Goal: Task Accomplishment & Management: Complete application form

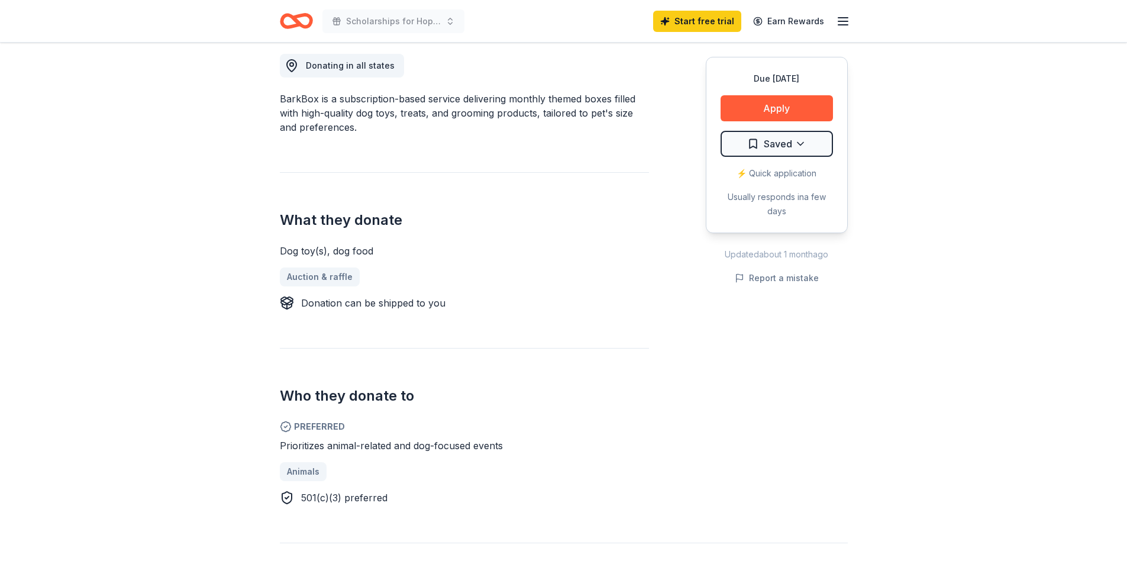
scroll to position [355, 0]
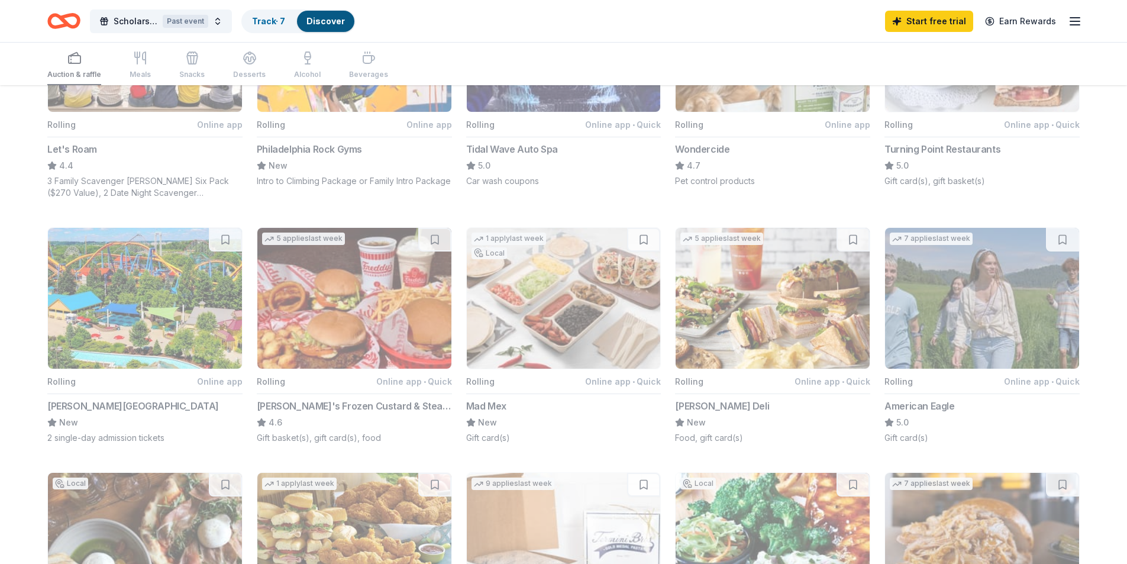
scroll to position [473, 0]
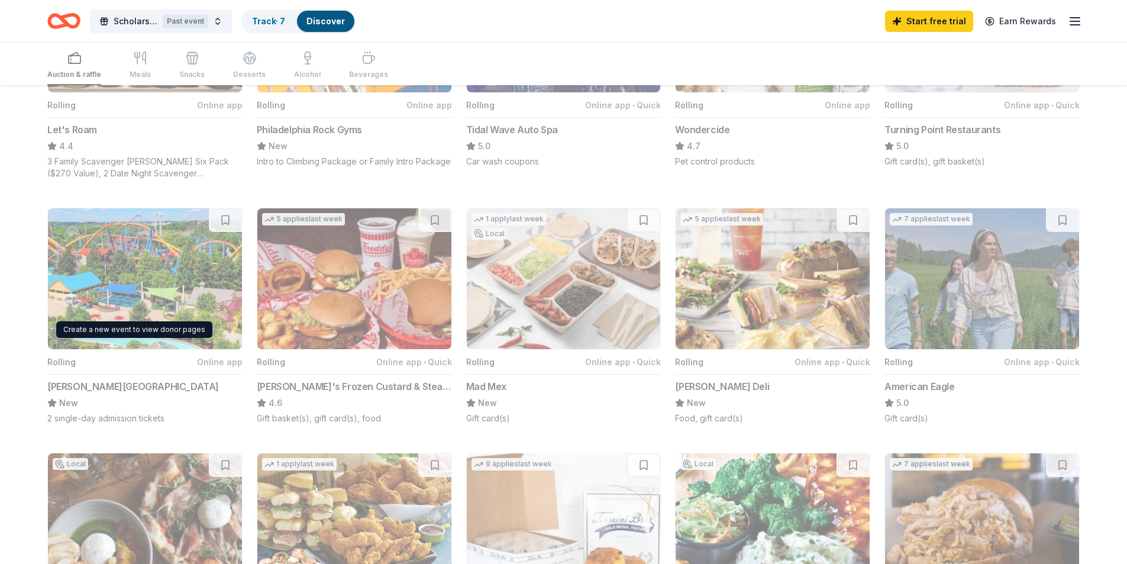
click at [122, 301] on button "Rolling Online app Dorney Park & Wildwater Kingdom New 2 single-day admission t…" at bounding box center [144, 316] width 195 height 217
drag, startPoint x: 87, startPoint y: 421, endPoint x: 99, endPoint y: 393, distance: 31.0
click at [87, 421] on button "Rolling Online app Dorney Park & Wildwater Kingdom New 2 single-day admission t…" at bounding box center [144, 316] width 195 height 217
click at [214, 22] on button "Scholarships for Hope Past event" at bounding box center [161, 21] width 142 height 24
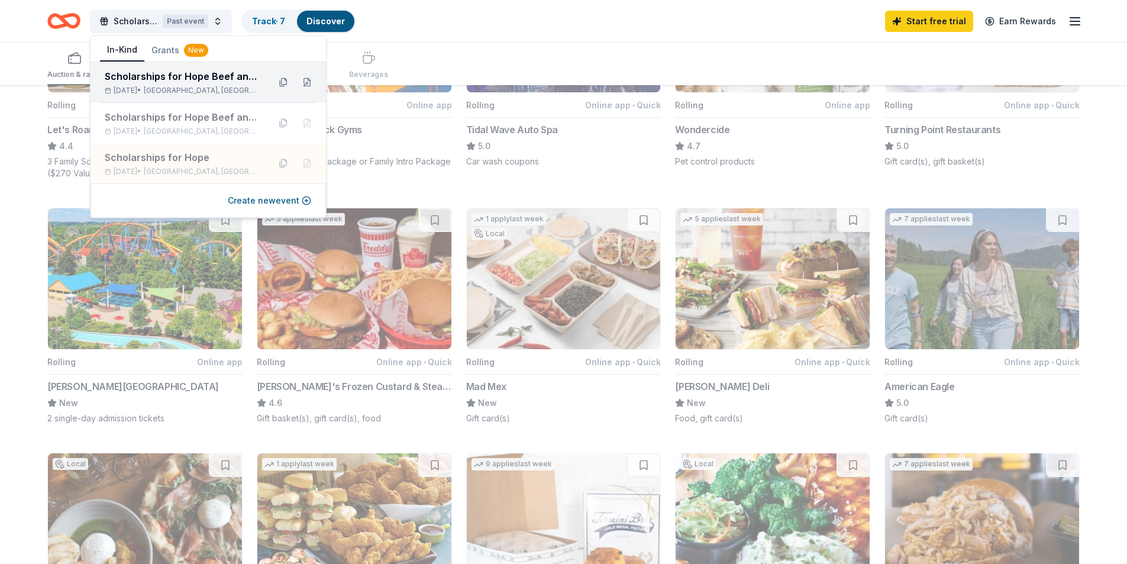
click at [204, 79] on div "Scholarships for Hope Beef and Ale" at bounding box center [182, 76] width 155 height 14
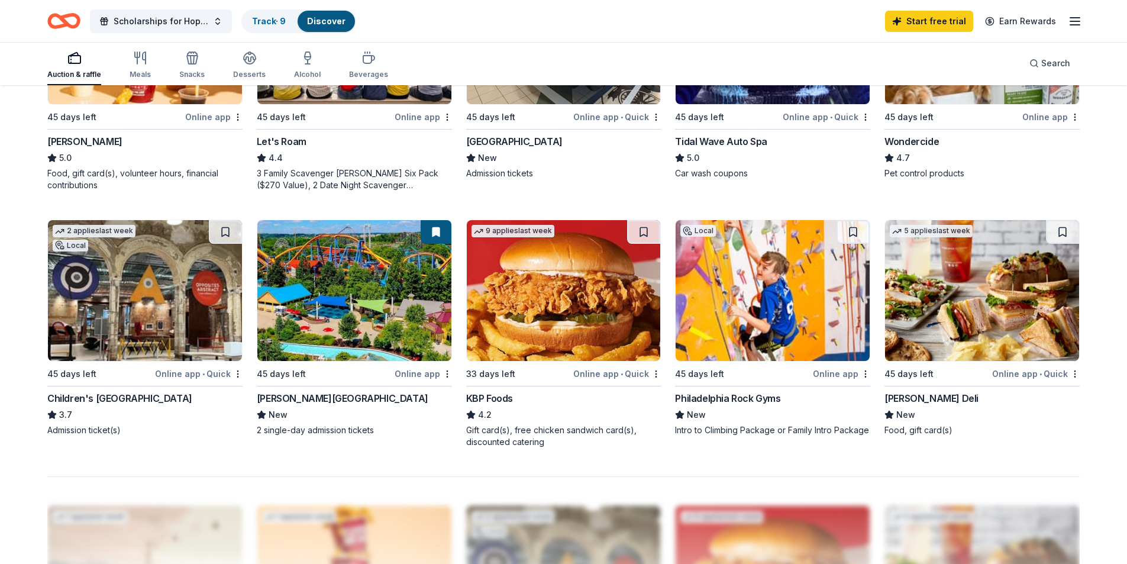
scroll to position [769, 0]
click at [299, 392] on div "Dorney Park & Wildwater Kingdom" at bounding box center [343, 398] width 172 height 14
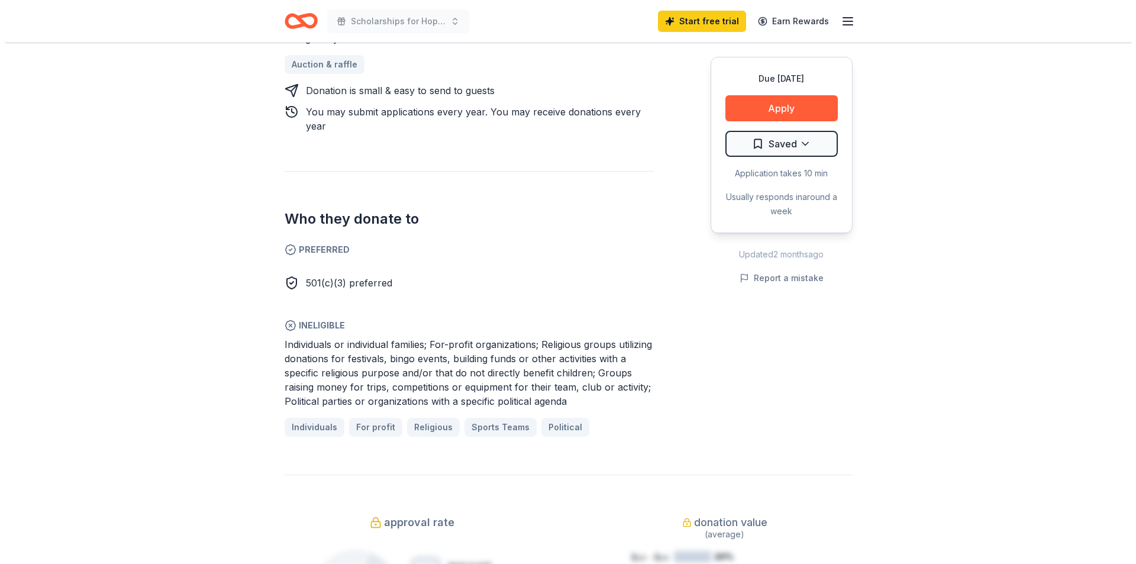
scroll to position [592, 0]
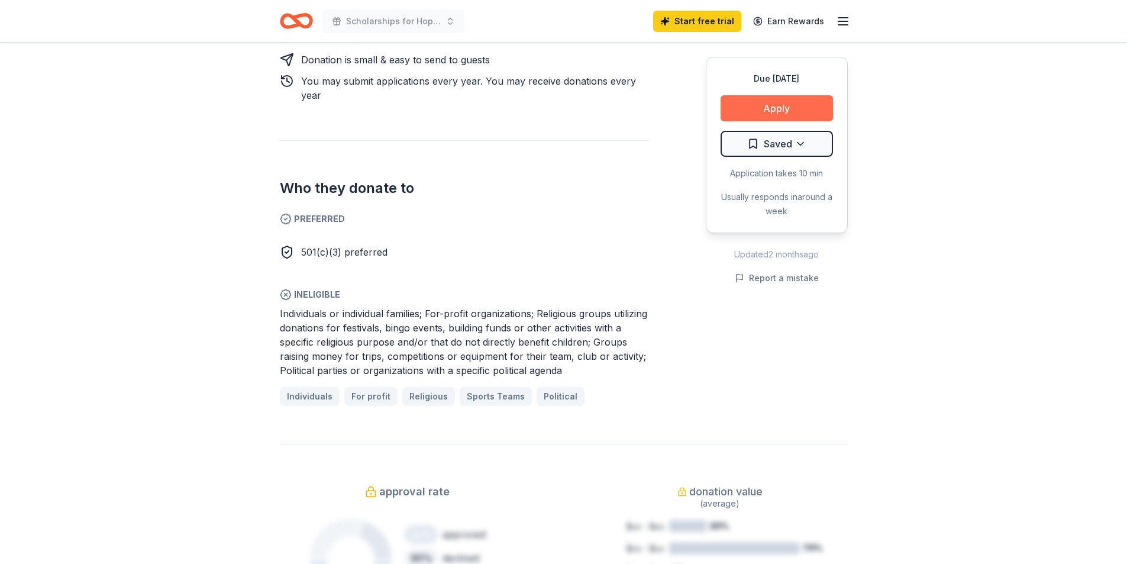
click at [754, 108] on button "Apply" at bounding box center [777, 108] width 112 height 26
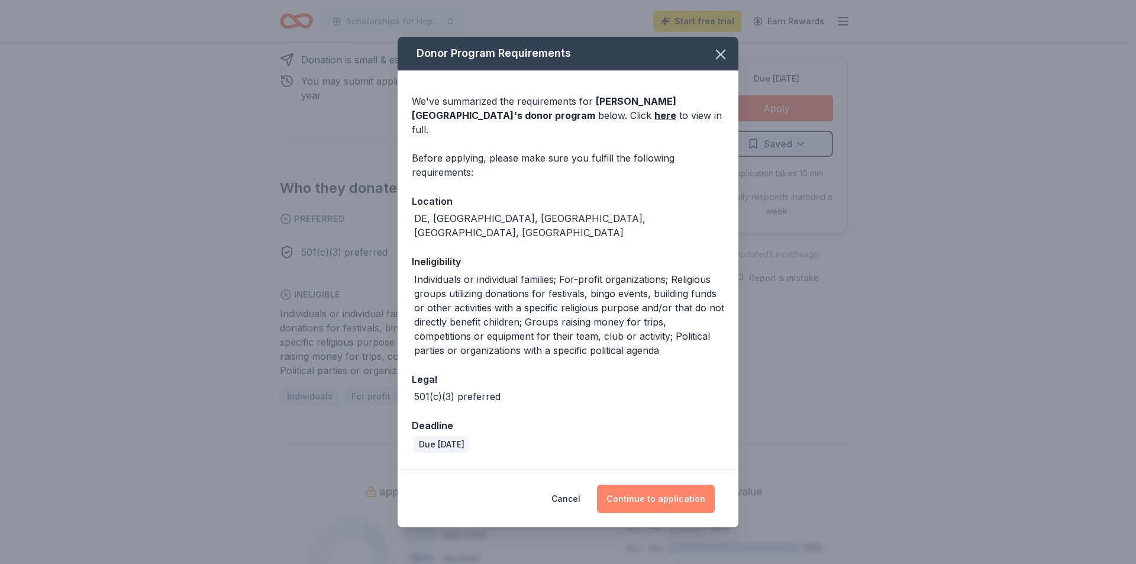
click at [663, 495] on button "Continue to application" at bounding box center [656, 499] width 118 height 28
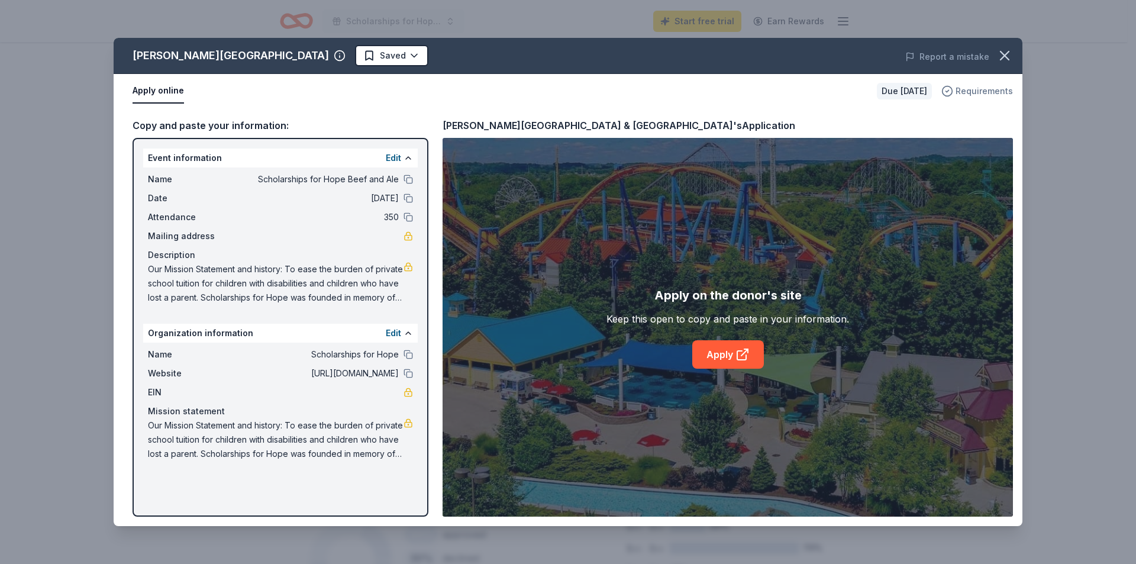
click at [977, 91] on span "Requirements" at bounding box center [984, 91] width 57 height 14
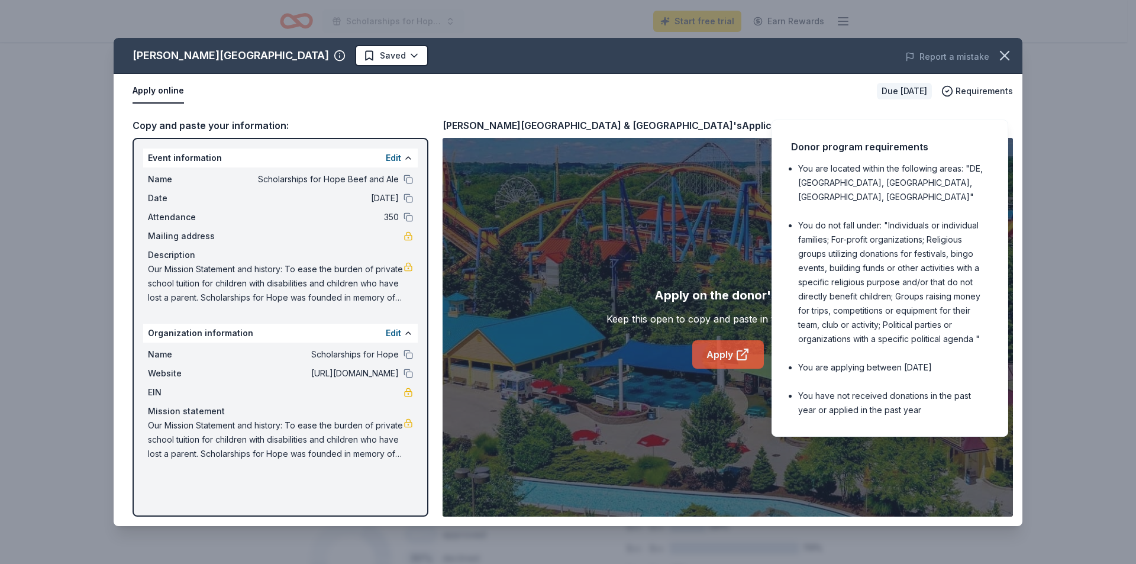
click at [725, 350] on link "Apply" at bounding box center [728, 354] width 72 height 28
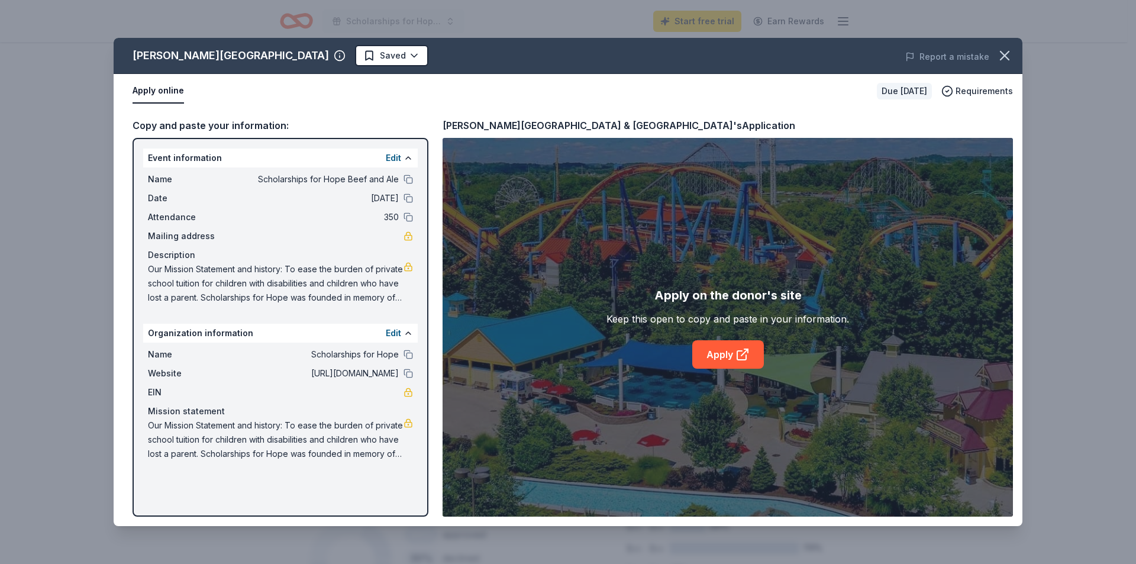
click at [159, 87] on button "Apply online" at bounding box center [158, 91] width 51 height 25
click at [764, 315] on div "Keep this open to copy and paste in your information." at bounding box center [728, 319] width 243 height 14
click at [892, 94] on div "Due [DATE]" at bounding box center [904, 91] width 55 height 17
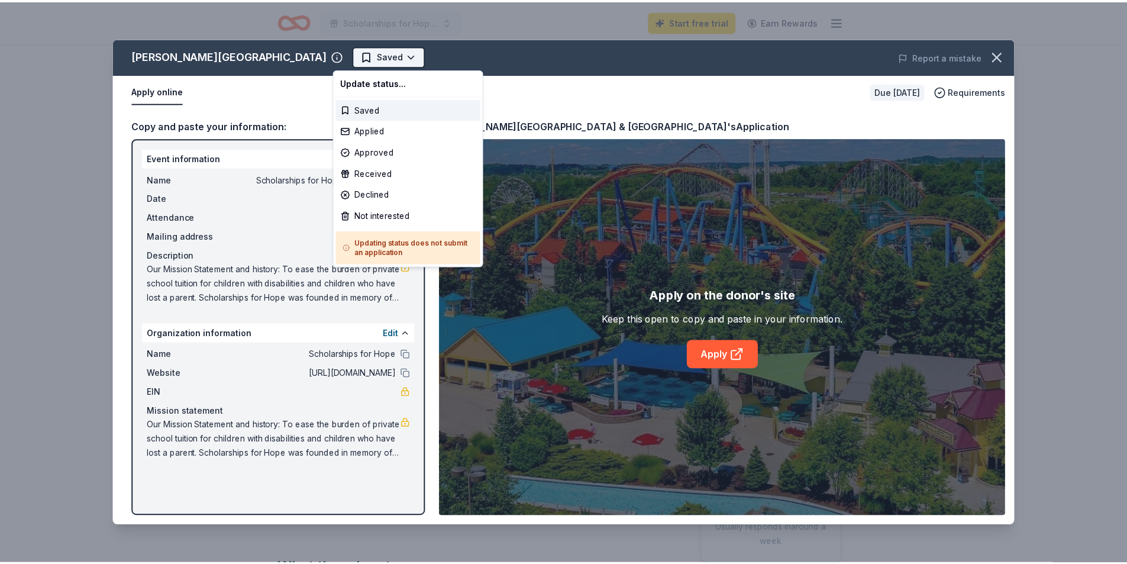
scroll to position [0, 0]
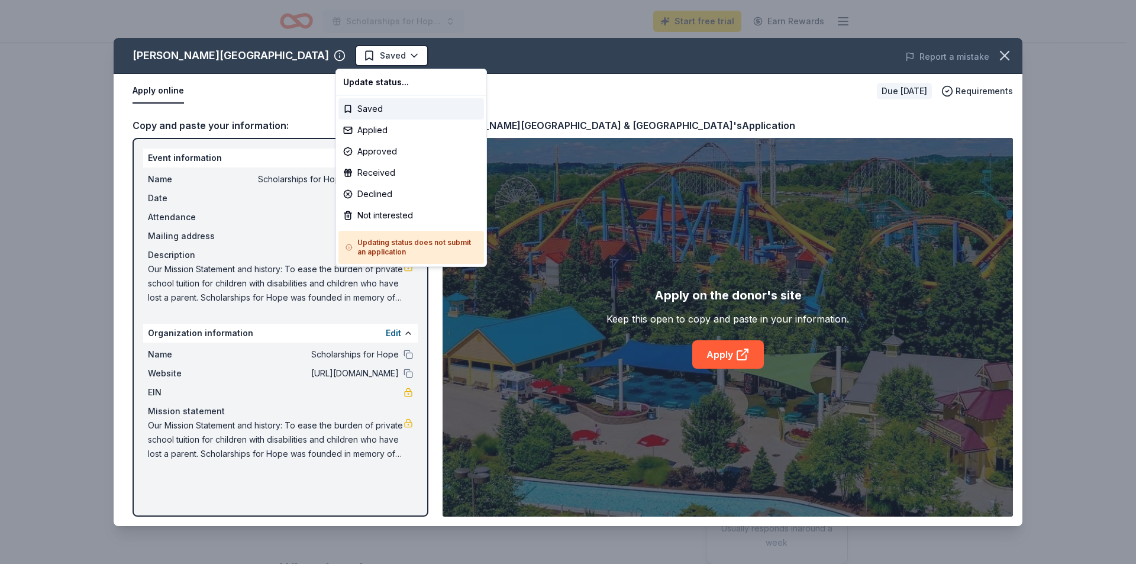
click at [495, 312] on html "Scholarships for Hope Beef and Ale Start free trial Earn Rewards Due in 45 days…" at bounding box center [568, 282] width 1136 height 564
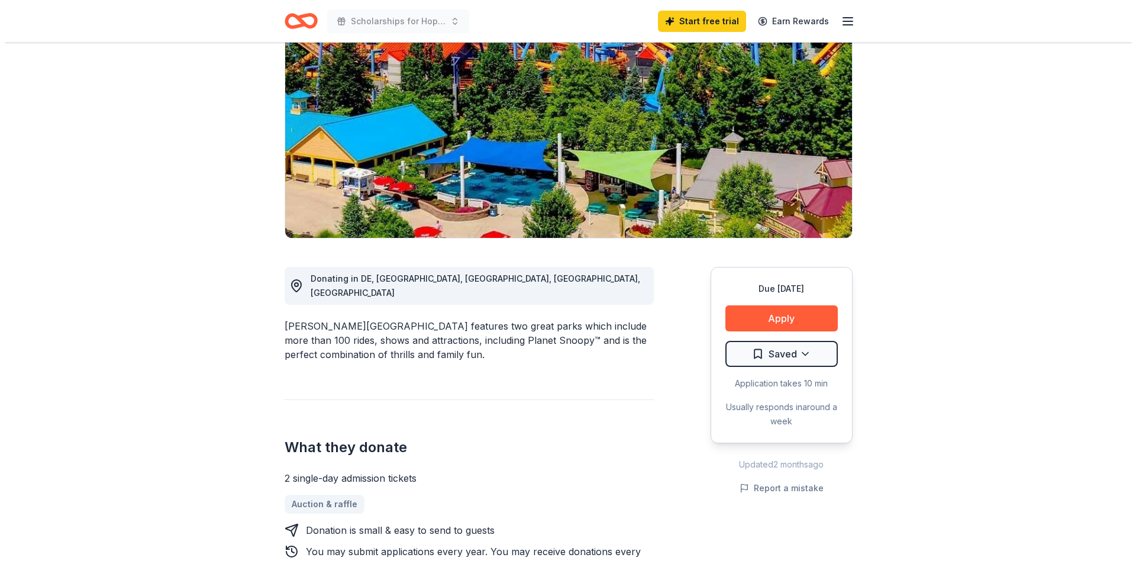
scroll to position [237, 0]
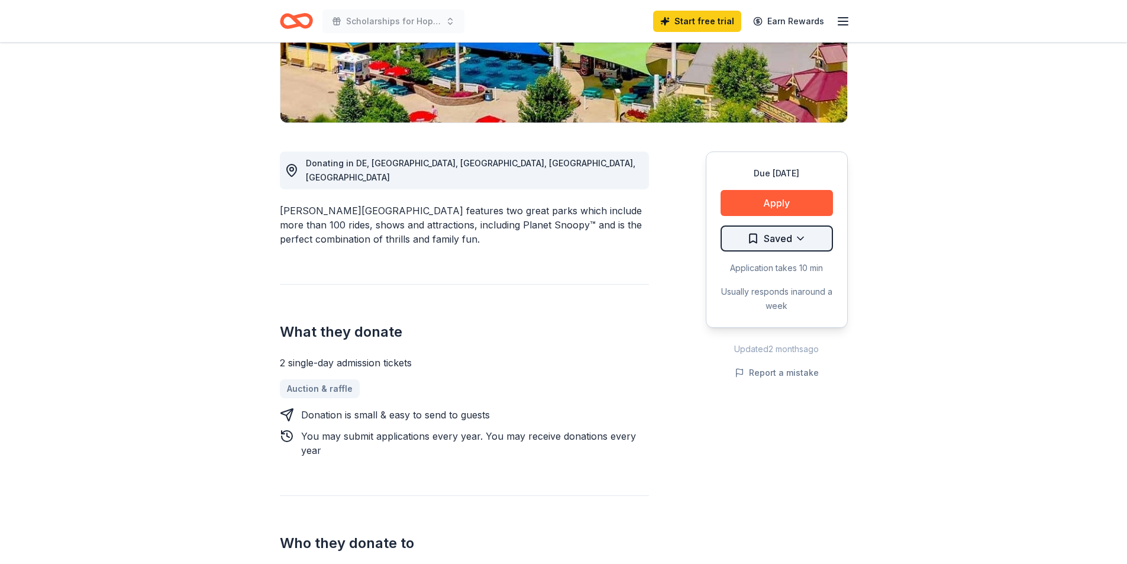
click at [798, 236] on html "Scholarships for Hope Beef and Ale Start free trial Earn Rewards Due in 45 days…" at bounding box center [563, 45] width 1127 height 564
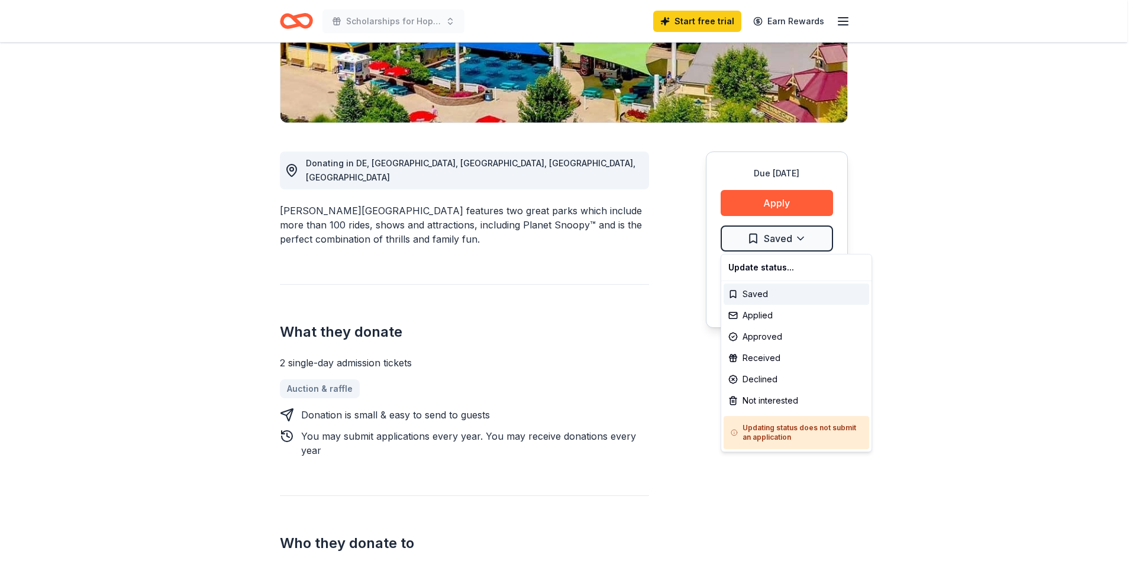
click at [898, 237] on html "Scholarships for Hope Beef and Ale Start free trial Earn Rewards Due in 45 days…" at bounding box center [568, 45] width 1136 height 564
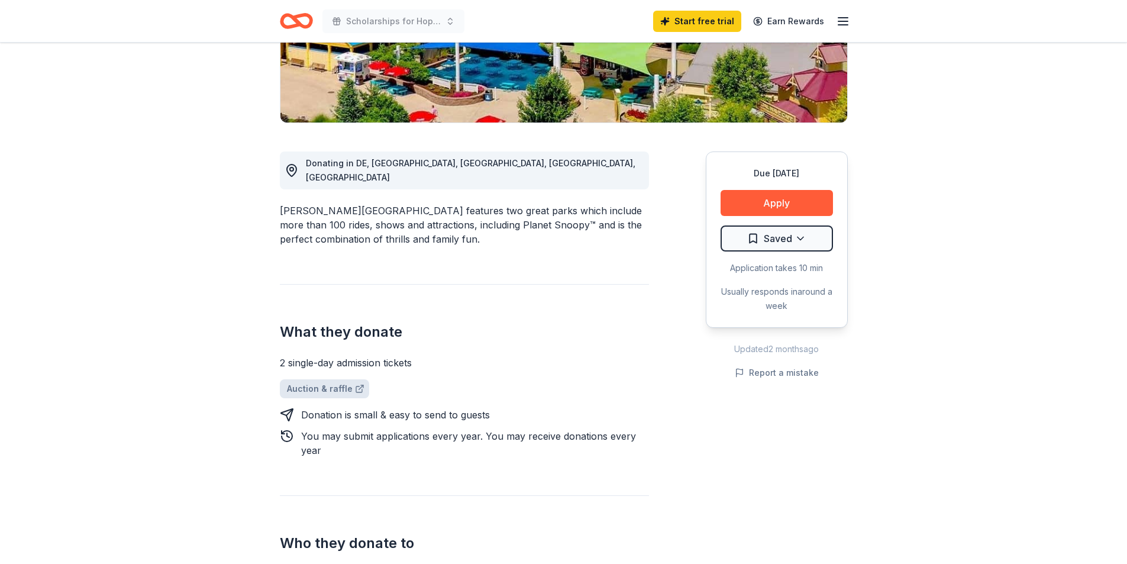
click at [331, 379] on link "Auction & raffle" at bounding box center [324, 388] width 89 height 19
click at [756, 200] on button "Apply" at bounding box center [777, 203] width 112 height 26
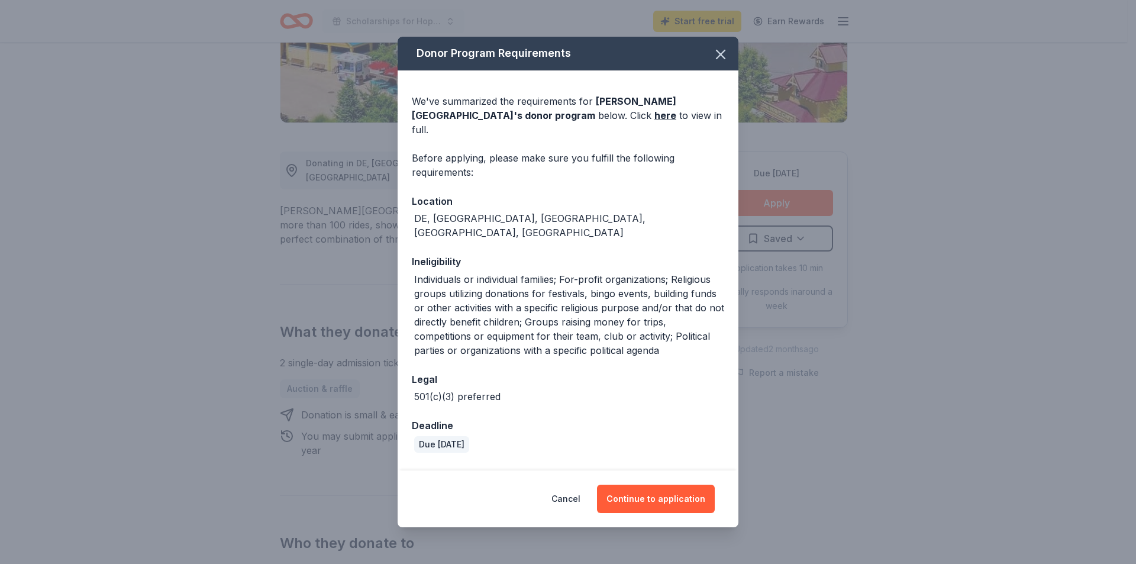
scroll to position [60, 0]
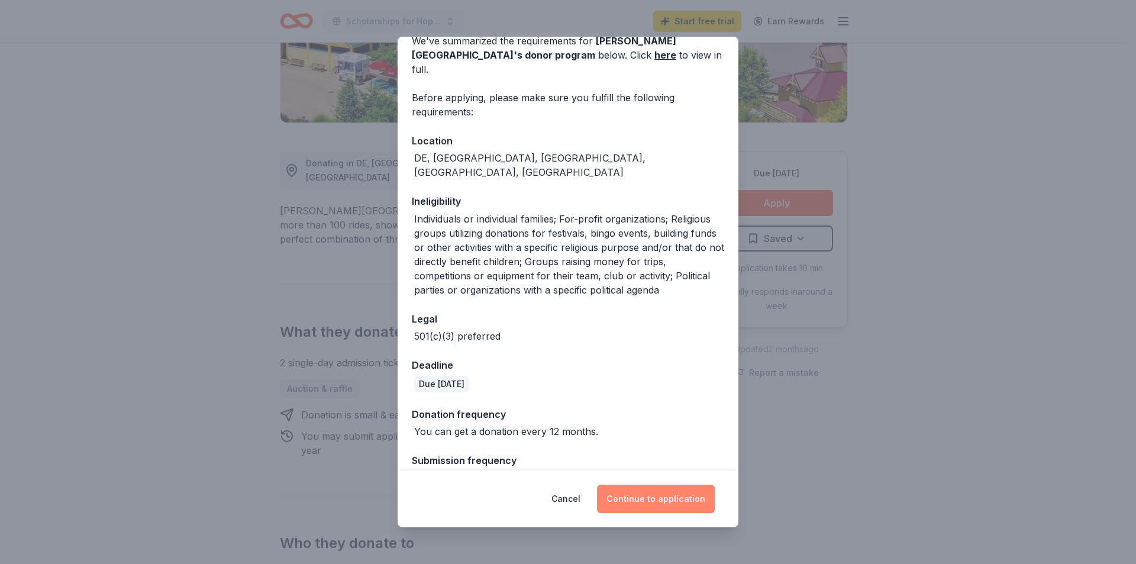
click at [626, 492] on button "Continue to application" at bounding box center [656, 499] width 118 height 28
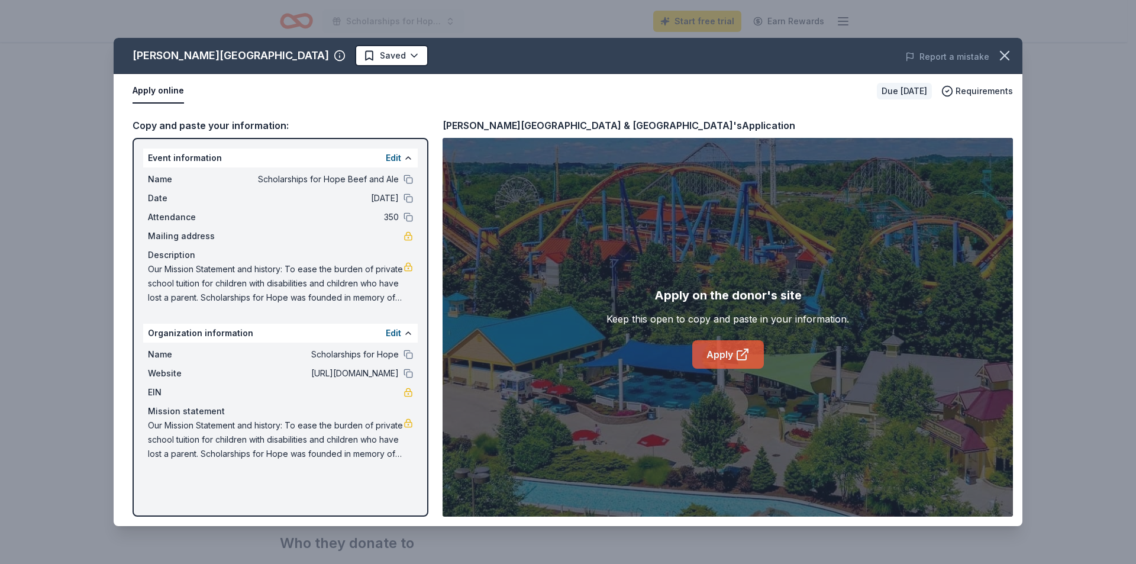
click at [719, 349] on link "Apply" at bounding box center [728, 354] width 72 height 28
click at [170, 92] on button "Apply online" at bounding box center [158, 91] width 51 height 25
click at [156, 85] on button "Apply online" at bounding box center [158, 91] width 51 height 25
click at [335, 52] on circle "button" at bounding box center [340, 56] width 10 height 10
click at [159, 88] on button "Apply online" at bounding box center [158, 91] width 51 height 25
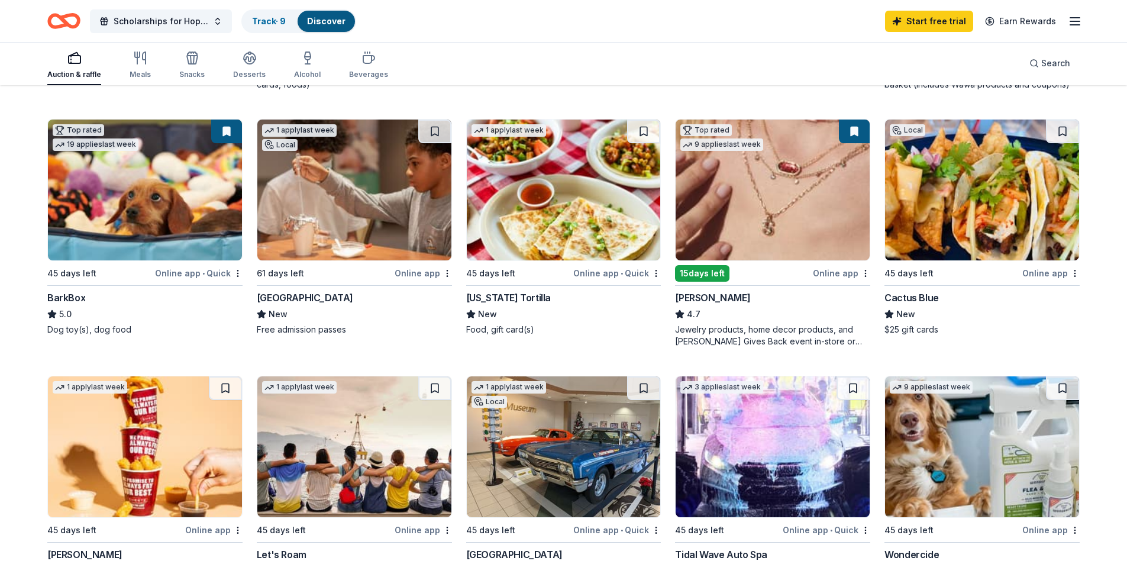
scroll to position [355, 0]
click at [199, 202] on img at bounding box center [145, 190] width 194 height 141
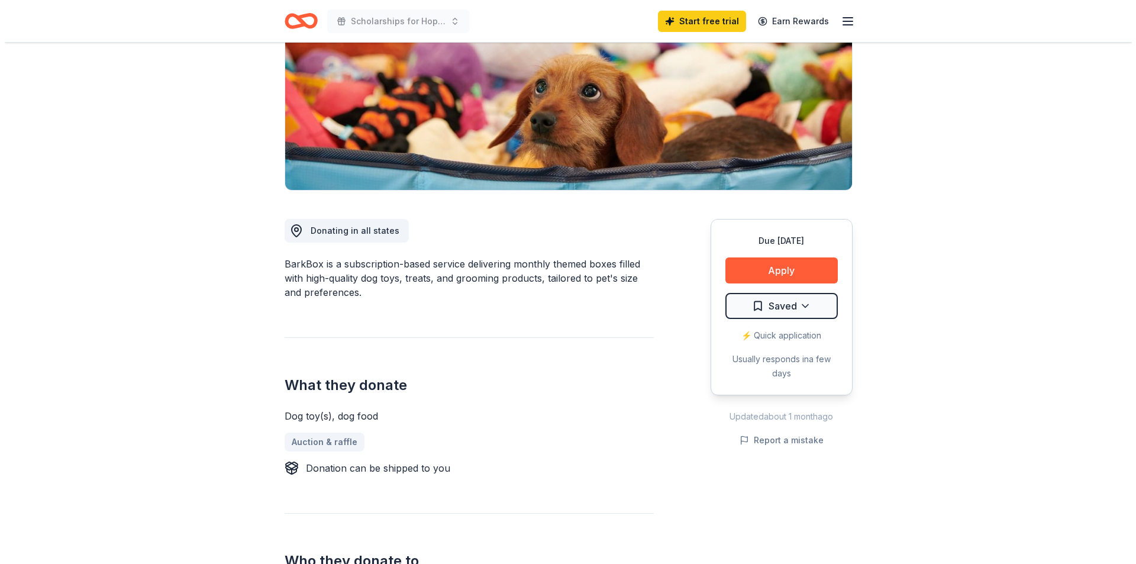
scroll to position [178, 0]
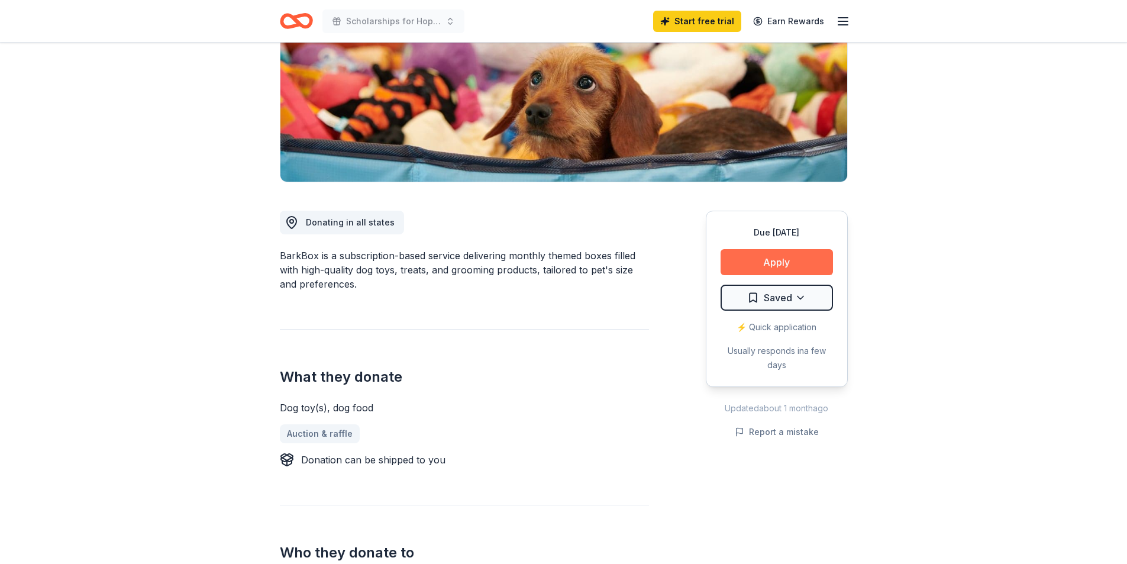
click at [774, 258] on button "Apply" at bounding box center [777, 262] width 112 height 26
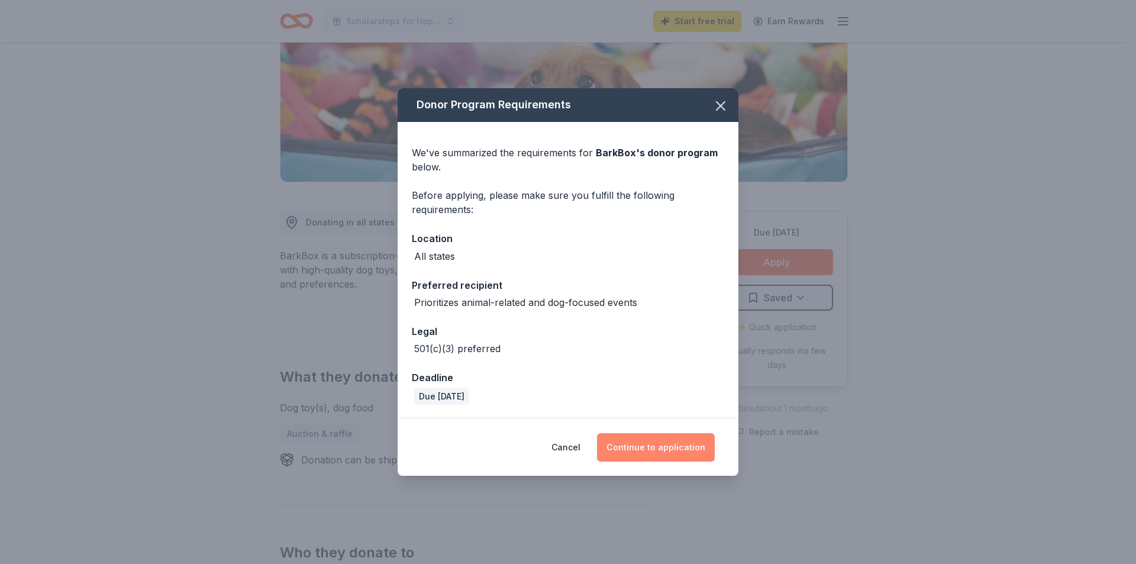
click at [650, 447] on button "Continue to application" at bounding box center [656, 447] width 118 height 28
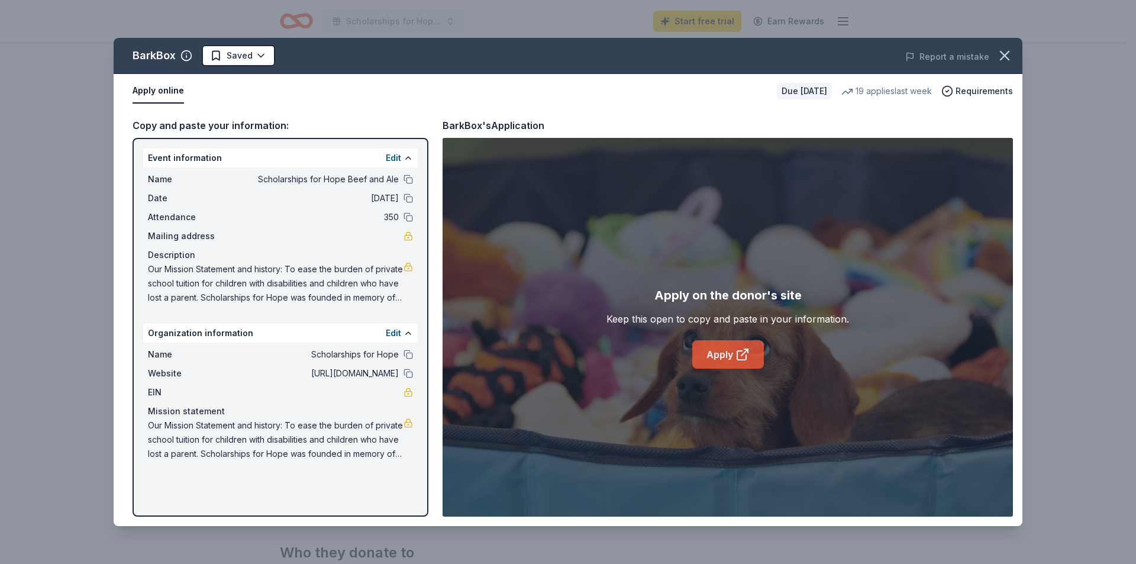
click at [719, 352] on link "Apply" at bounding box center [728, 354] width 72 height 28
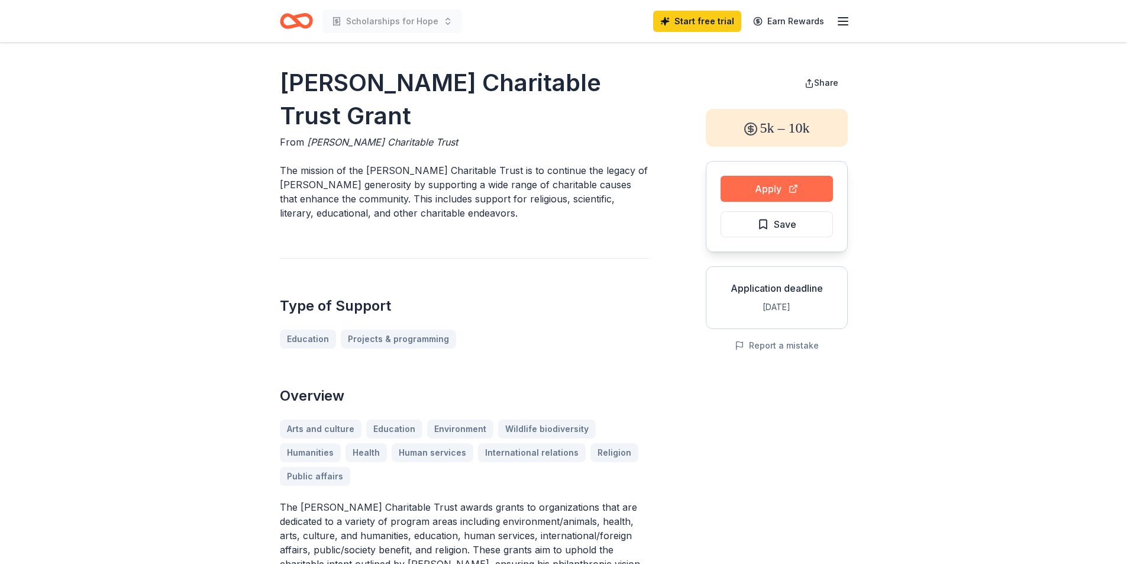
click at [782, 185] on button "Apply" at bounding box center [777, 189] width 112 height 26
click at [525, 225] on div "Harry John Erbe Charitable Trust Grant From Harry John Erbe Charitable Trust Th…" at bounding box center [464, 491] width 369 height 851
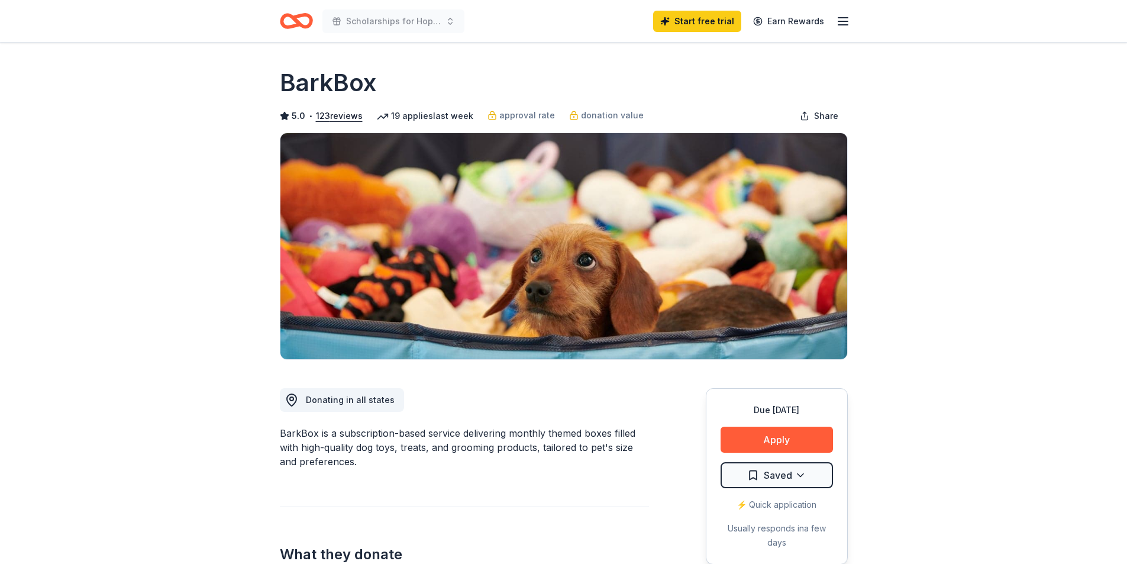
scroll to position [355, 0]
